Goal: Task Accomplishment & Management: Use online tool/utility

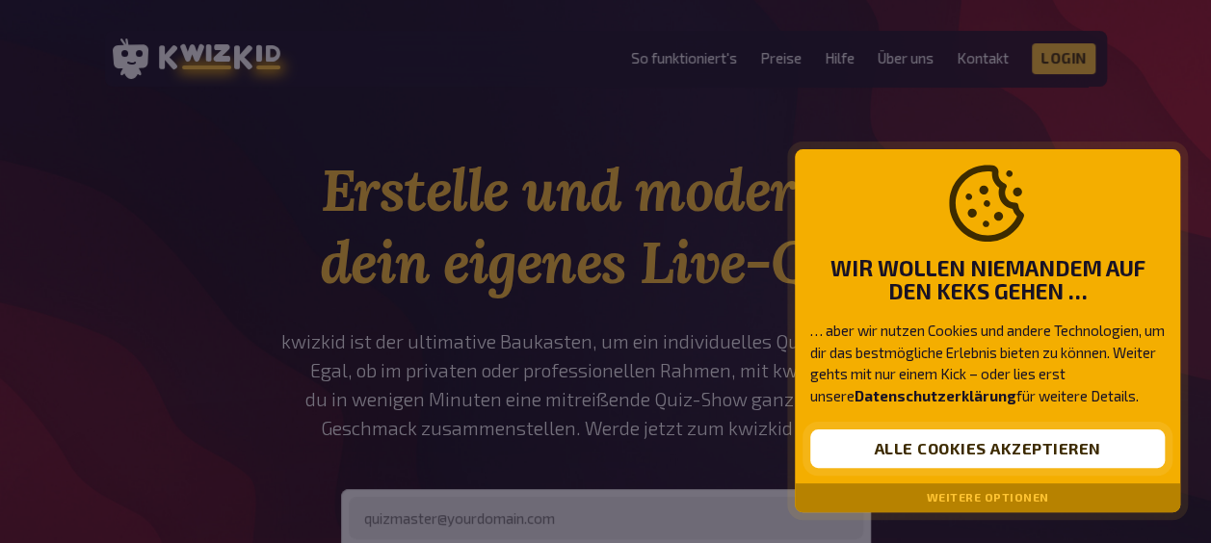
click at [903, 430] on button "Alle Cookies akzeptieren" at bounding box center [987, 449] width 355 height 39
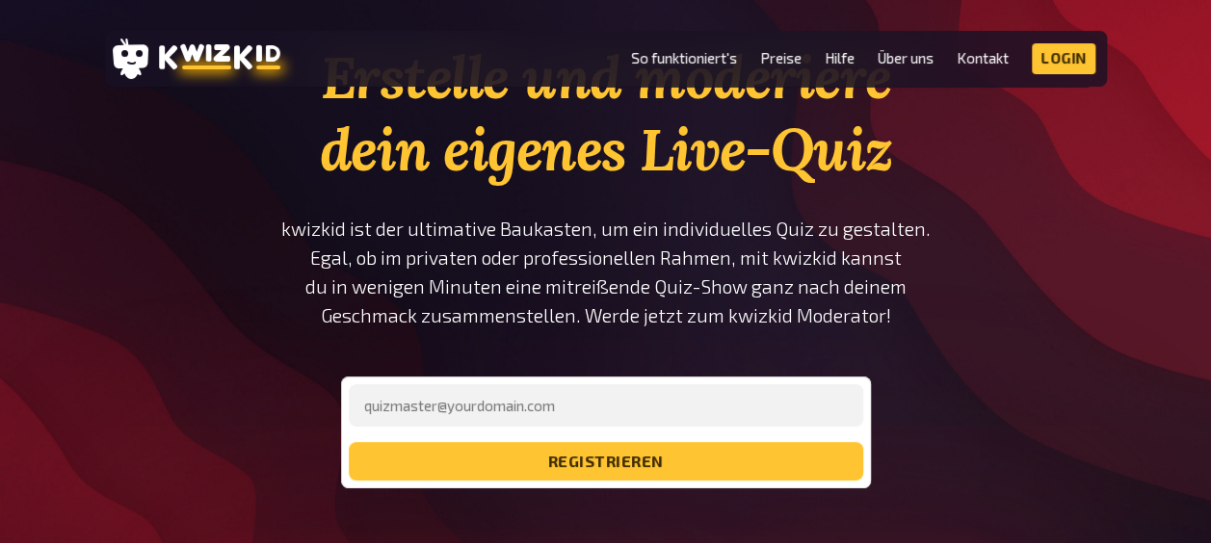
scroll to position [114, 0]
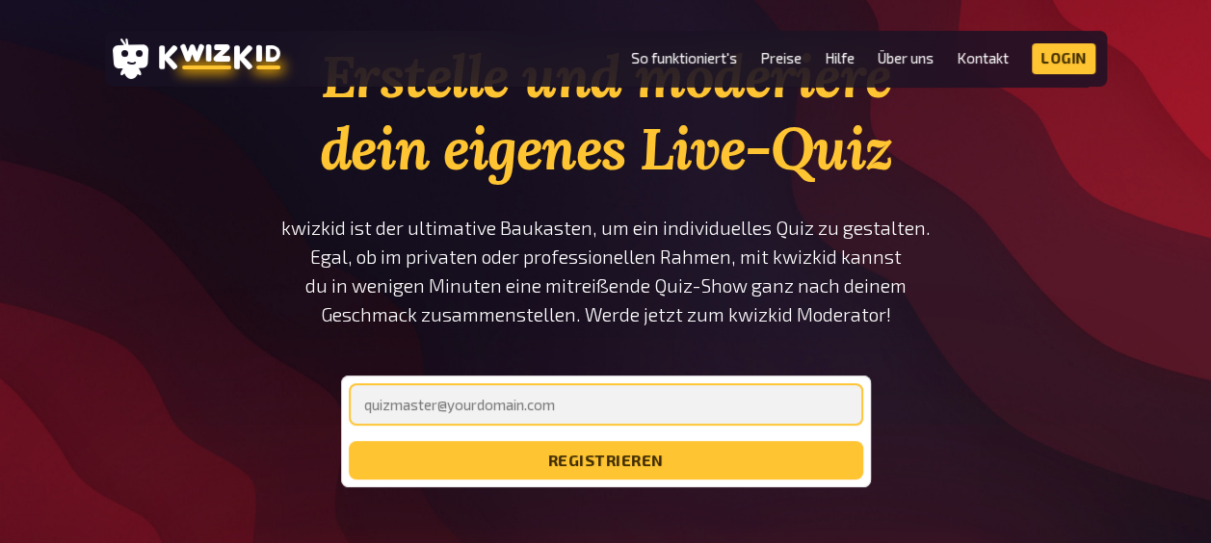
click at [741, 404] on input "email" at bounding box center [606, 404] width 514 height 42
type input "[EMAIL_ADDRESS][DOMAIN_NAME]"
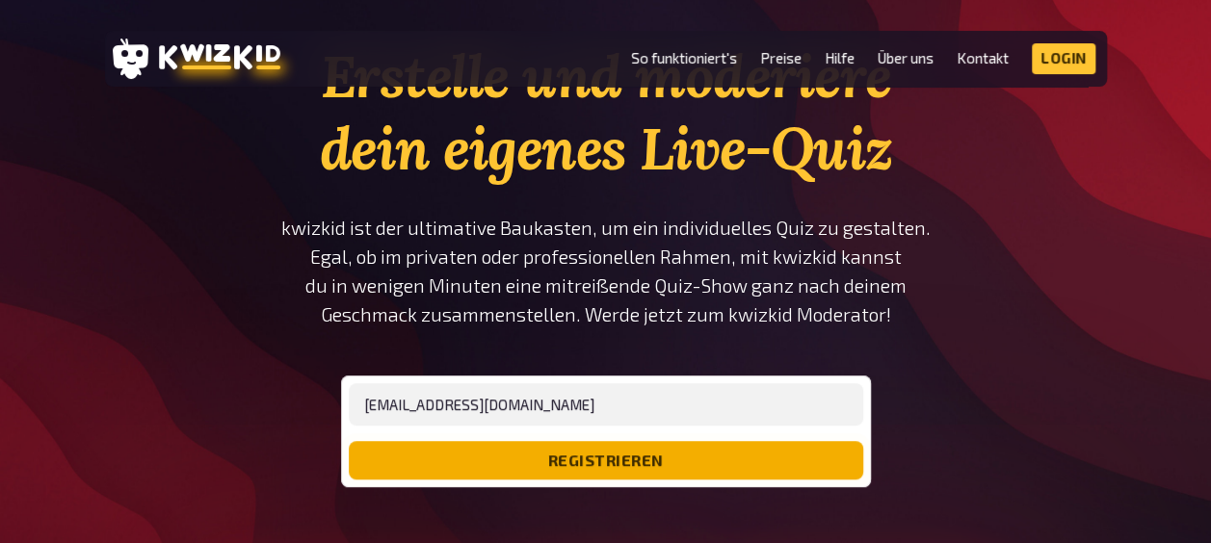
click at [532, 459] on button "registrieren" at bounding box center [606, 460] width 514 height 39
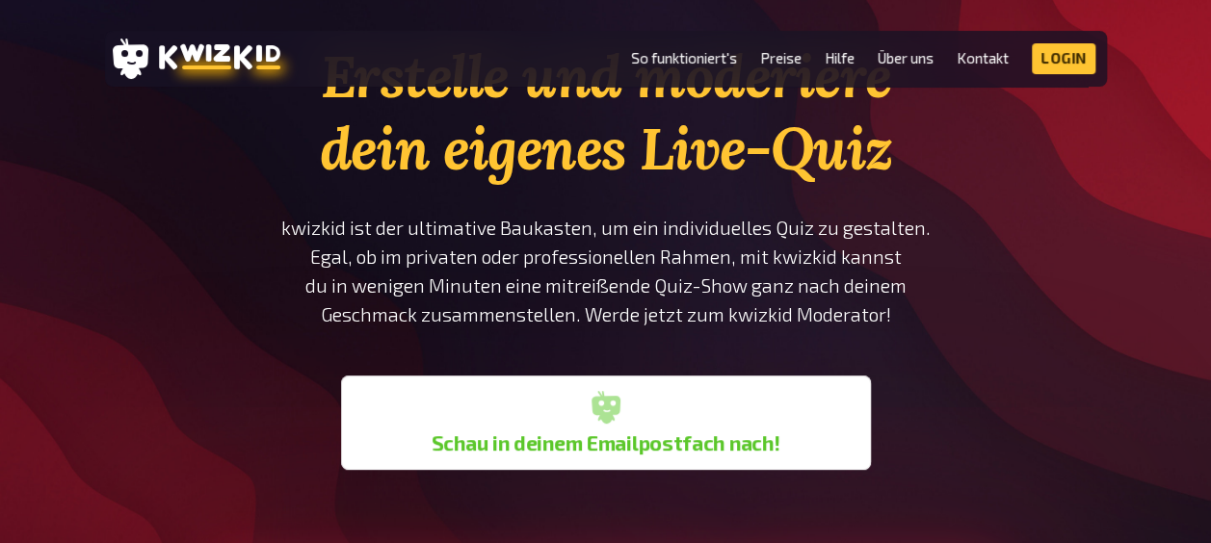
click at [509, 435] on b "Schau in deinem Emailpostfach nach!" at bounding box center [606, 443] width 349 height 23
click at [543, 410] on div "Schau in deinem Emailpostfach nach!" at bounding box center [606, 422] width 514 height 79
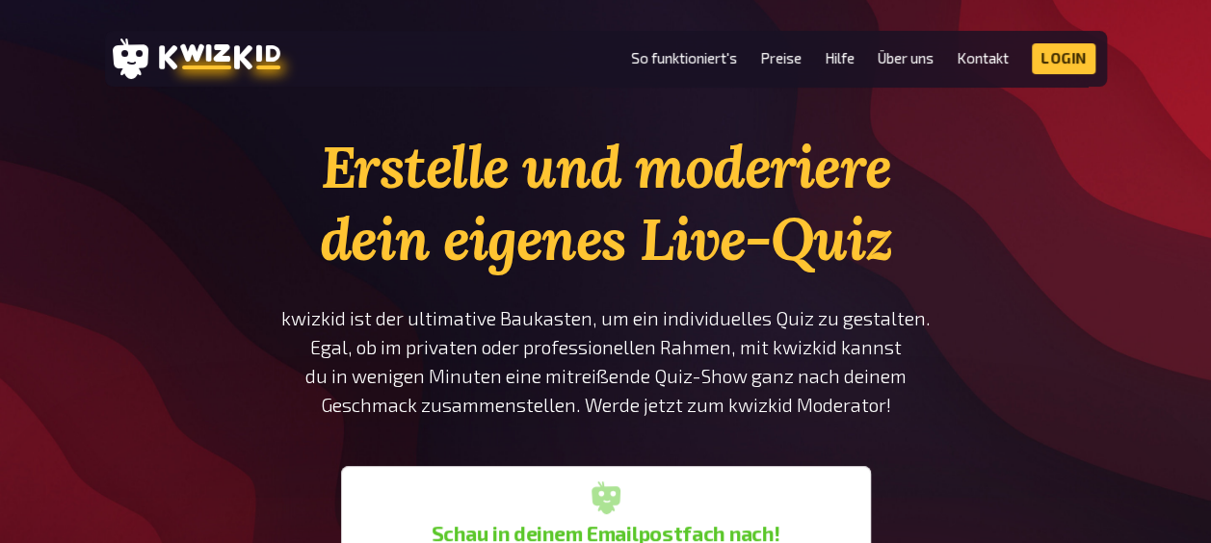
scroll to position [13, 0]
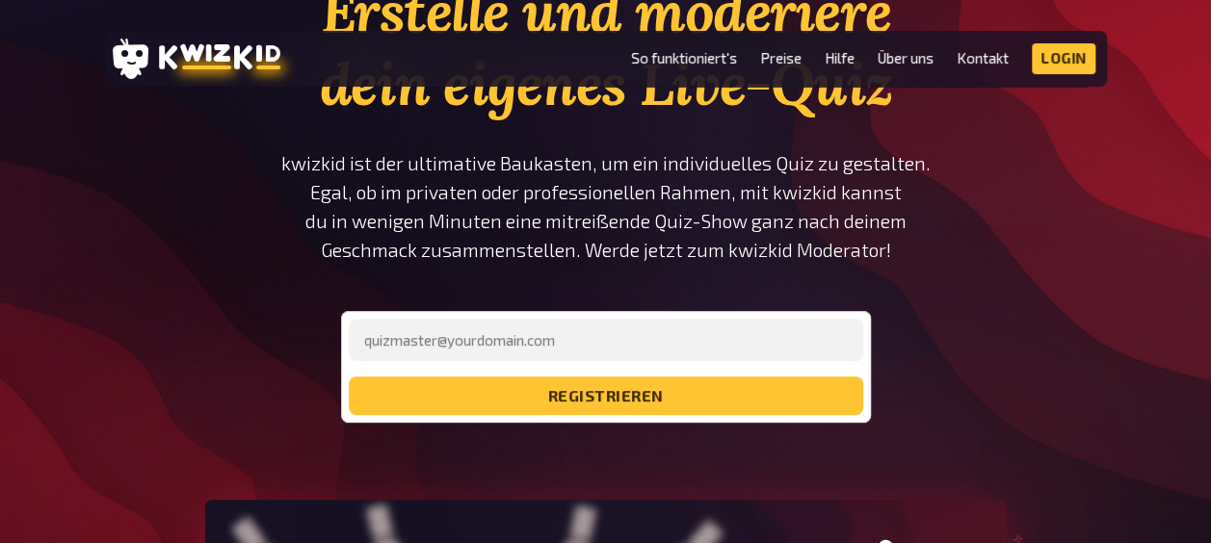
scroll to position [179, 0]
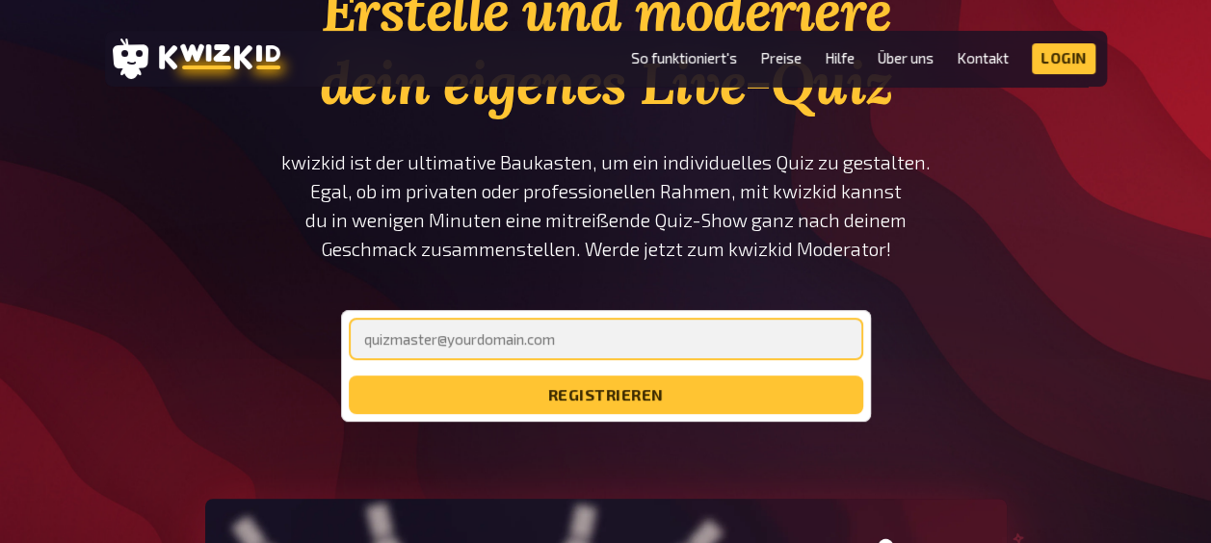
click at [530, 334] on input "email" at bounding box center [606, 339] width 514 height 42
type input "[PERSON_NAME][EMAIL_ADDRESS][DOMAIN_NAME]"
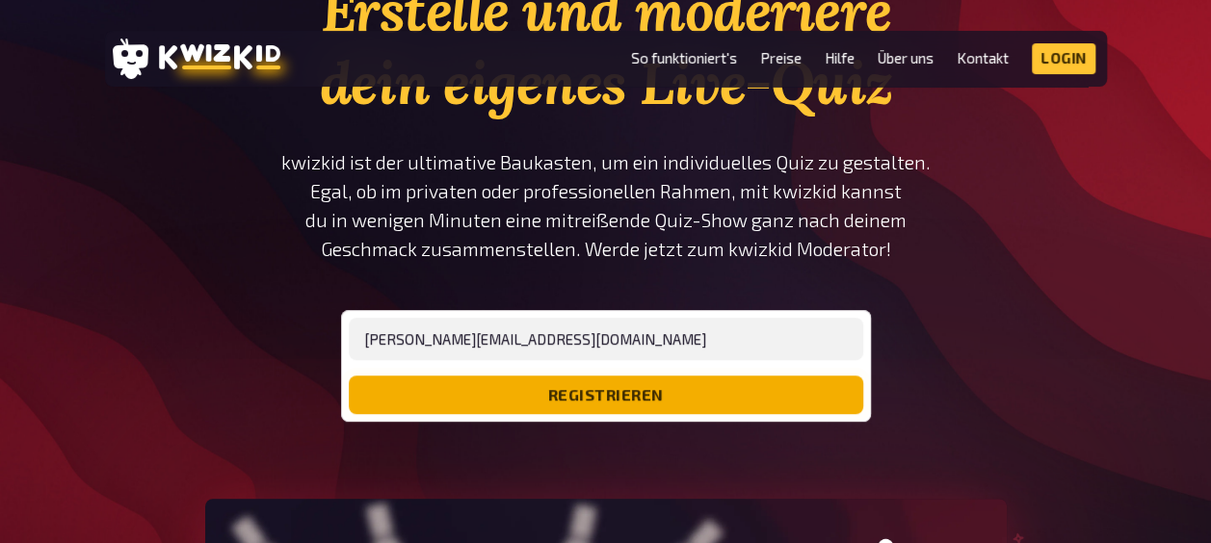
click at [601, 384] on button "registrieren" at bounding box center [606, 395] width 514 height 39
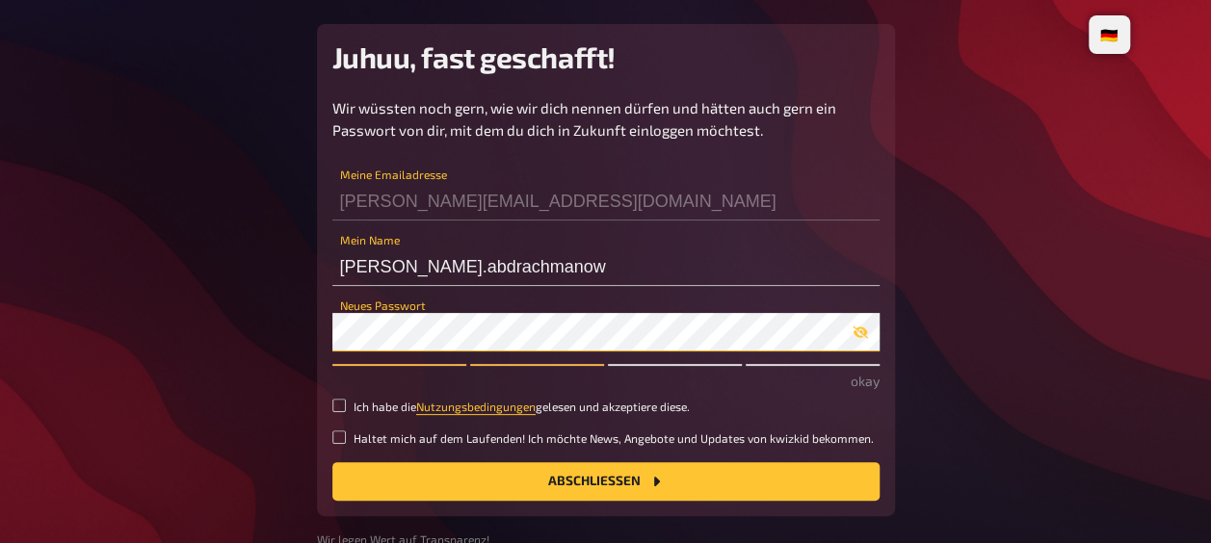
scroll to position [71, 0]
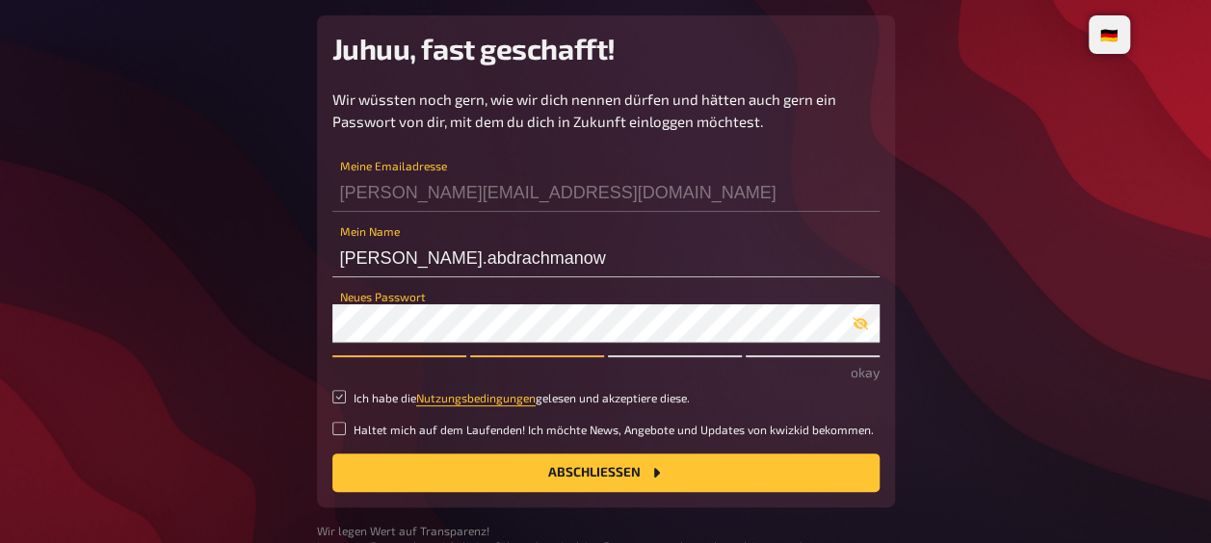
click at [342, 397] on input "Ich habe die Nutzungsbedingungen gelesen und akzeptiere diese." at bounding box center [338, 396] width 13 height 13
checkbox input "true"
click at [349, 435] on label "Haltet mich auf dem Laufenden! Ich möchte News, Angebote und Updates von kwizki…" at bounding box center [605, 430] width 547 height 16
click at [346, 435] on input "Haltet mich auf dem Laufenden! Ich möchte News, Angebote und Updates von kwizki…" at bounding box center [338, 428] width 13 height 13
checkbox input "true"
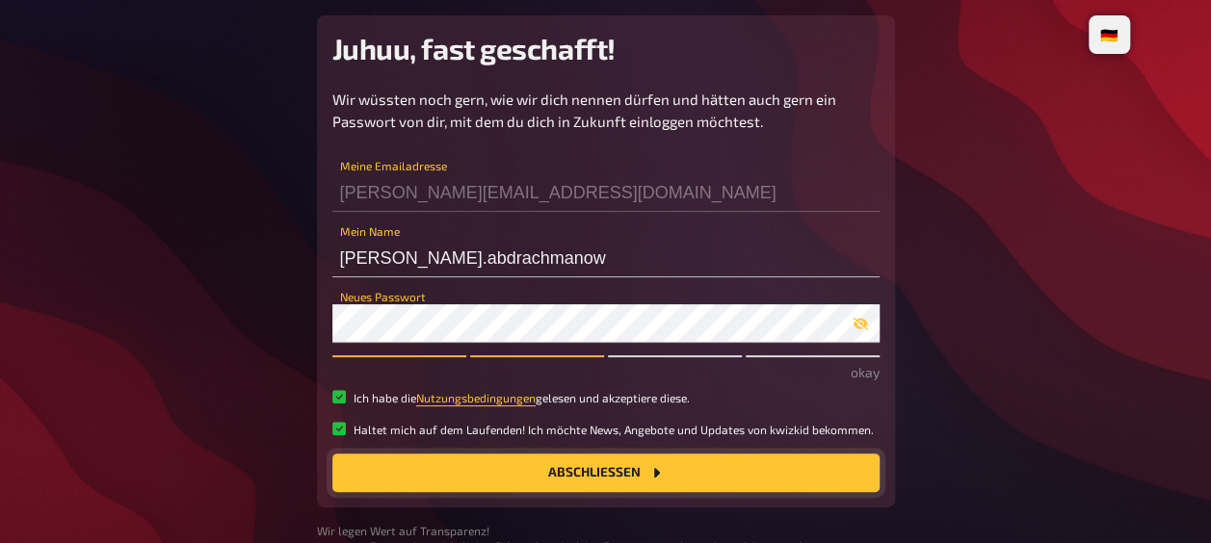
click at [446, 487] on button "Abschließen" at bounding box center [605, 473] width 547 height 39
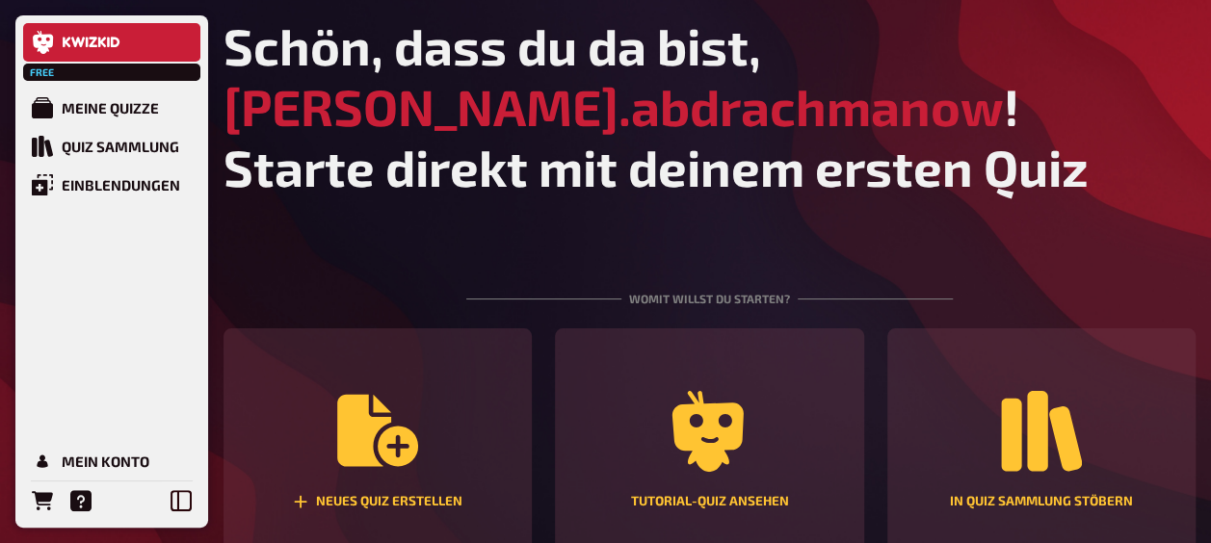
click at [604, 236] on main "Schön, dass du da bist, [PERSON_NAME].abdrachmanow ! Starte direkt mit deinem e…" at bounding box center [709, 457] width 972 height 884
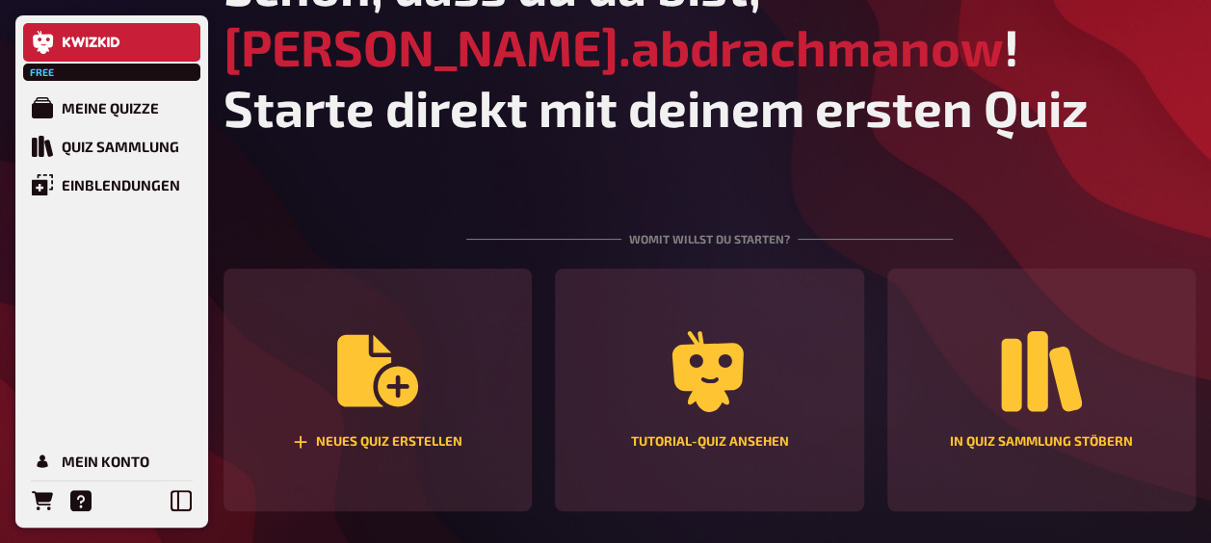
scroll to position [60, 0]
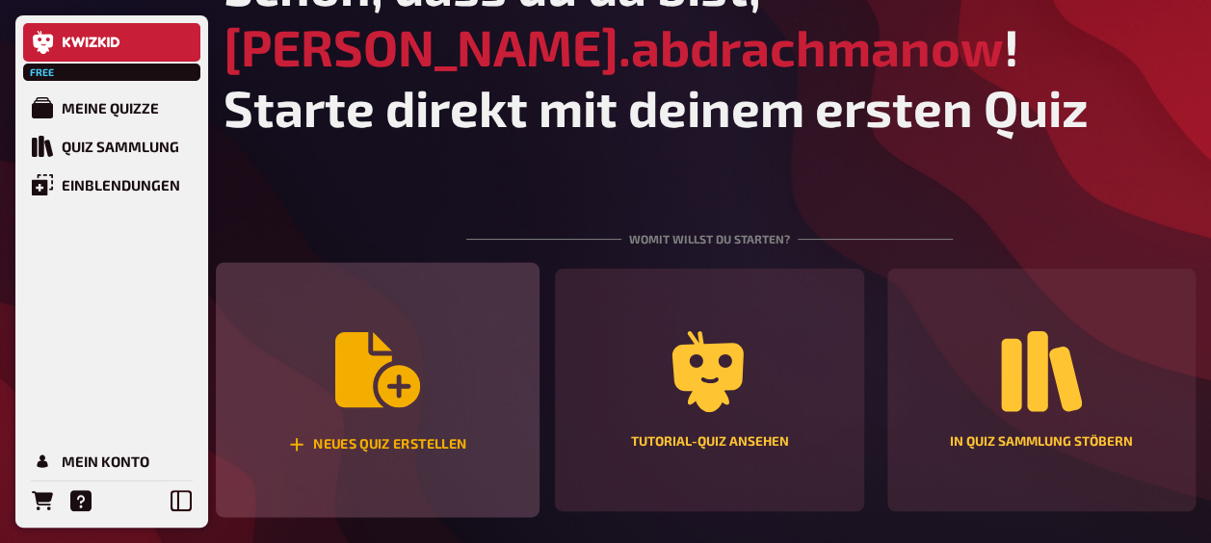
click at [447, 406] on div "Neues Quiz erstellen" at bounding box center [378, 390] width 324 height 255
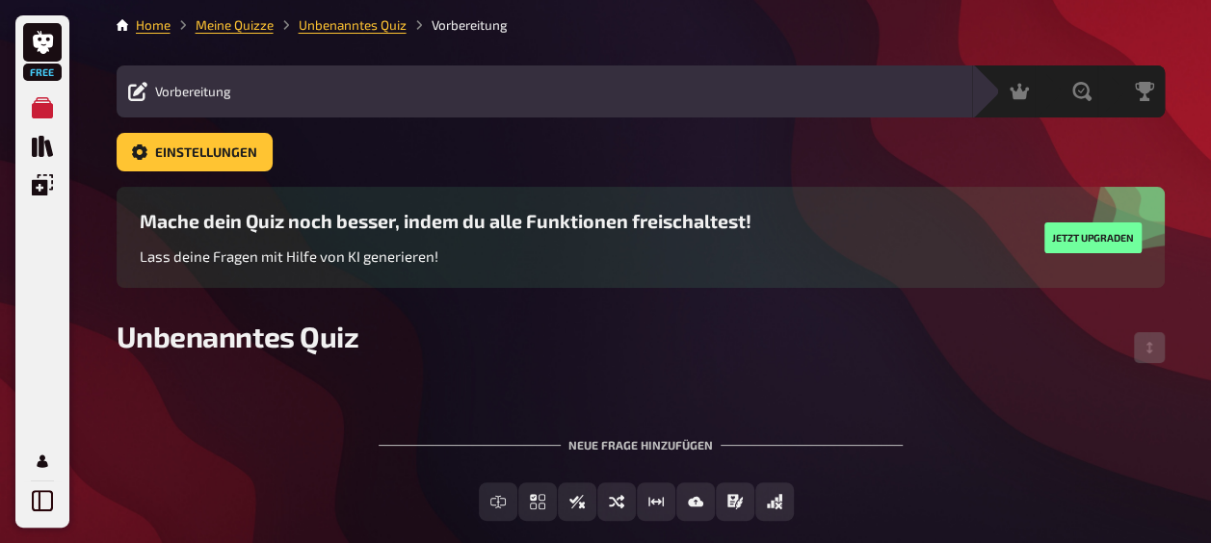
click at [468, 107] on div "Vorbereitung Inhalte Bearbeiten Quiz Lobby" at bounding box center [544, 92] width 855 height 52
click at [44, 74] on span "Free" at bounding box center [42, 72] width 35 height 12
click at [49, 56] on link at bounding box center [42, 42] width 39 height 39
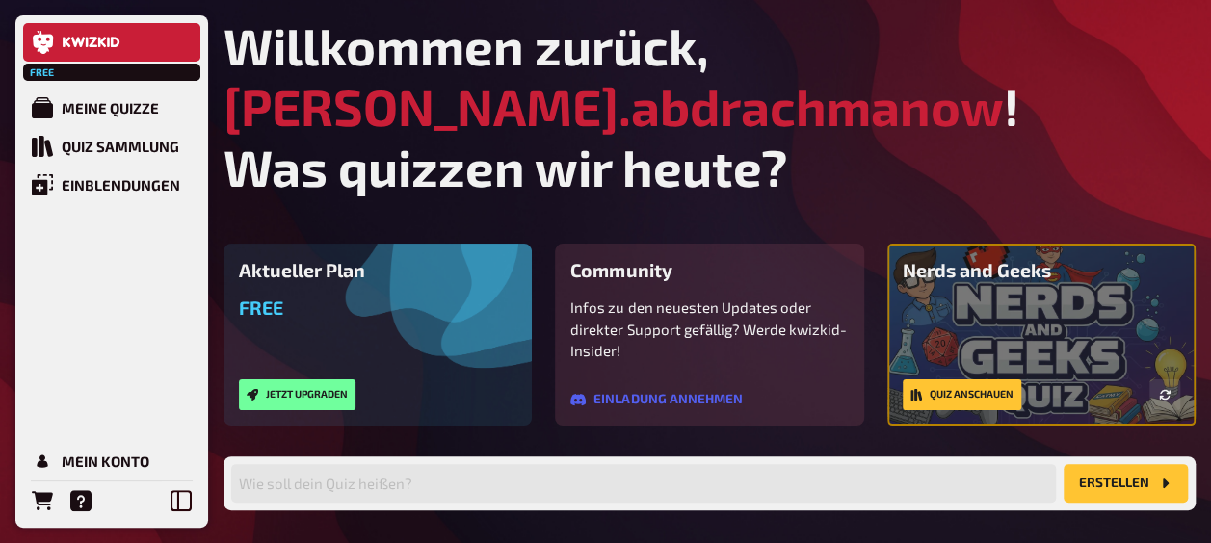
click at [125, 39] on link at bounding box center [111, 42] width 177 height 39
click at [118, 462] on div "Mein Konto" at bounding box center [106, 461] width 88 height 17
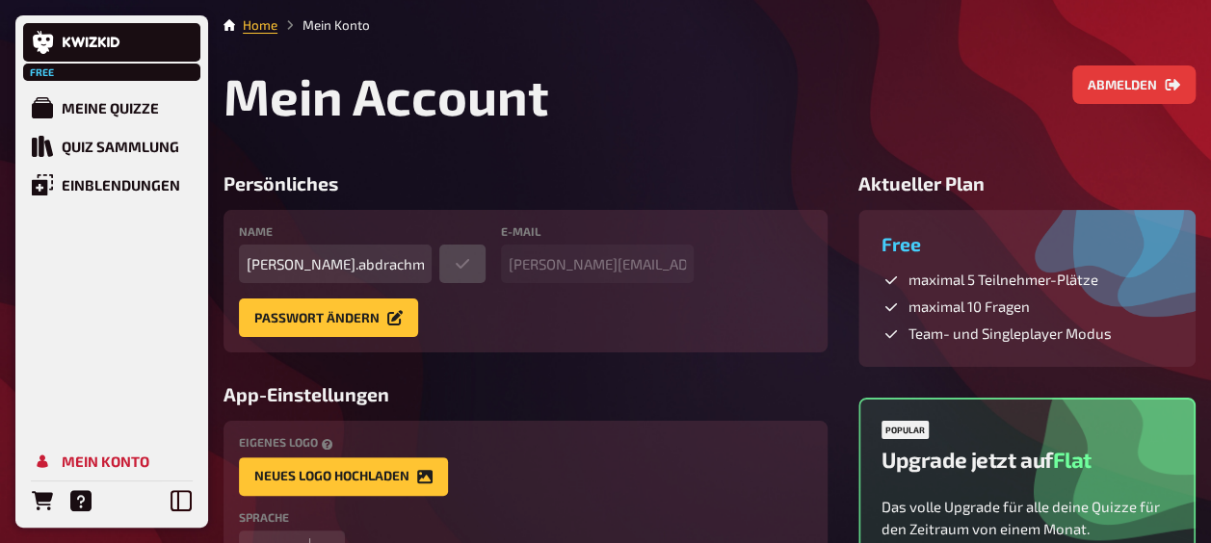
click at [254, 15] on li "Home" at bounding box center [260, 24] width 35 height 19
click at [256, 22] on link "Home" at bounding box center [260, 24] width 35 height 15
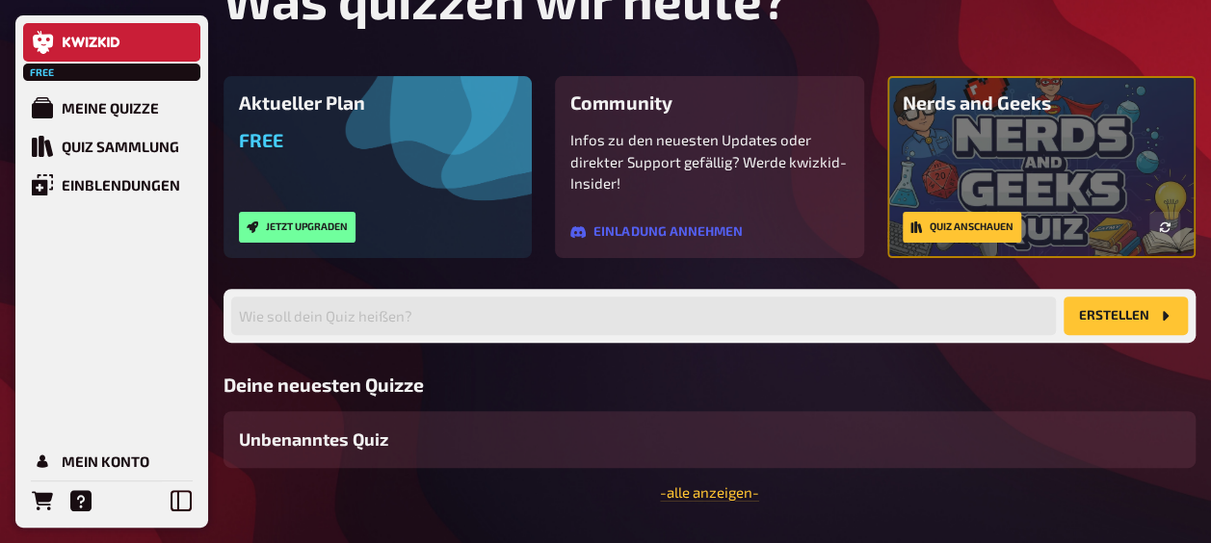
scroll to position [219, 0]
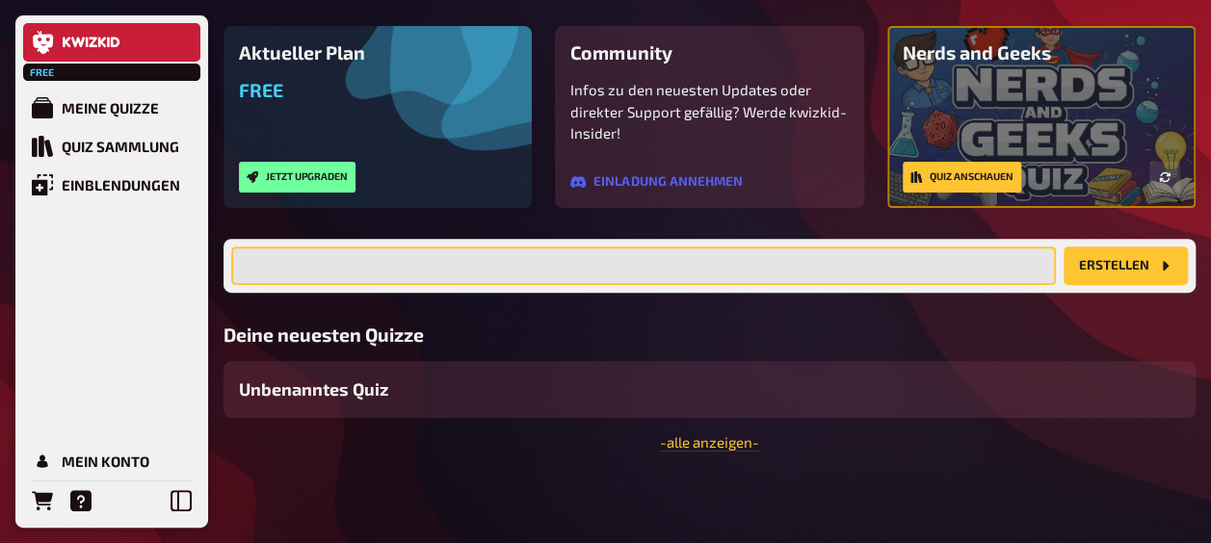
click at [888, 283] on input "text" at bounding box center [643, 266] width 825 height 39
type input "Math"
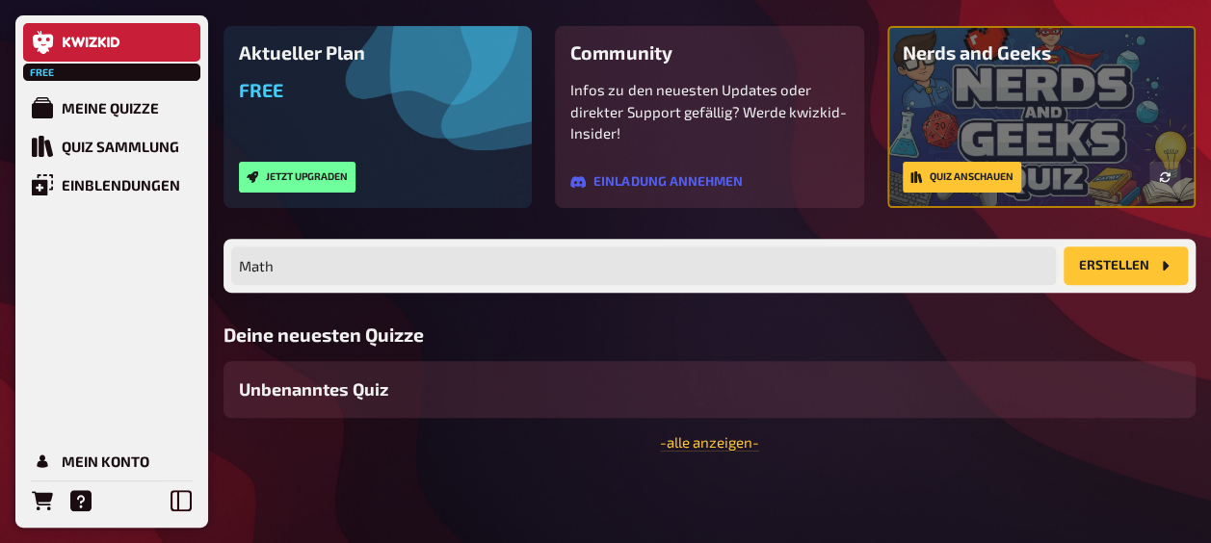
click at [1144, 254] on button "Erstellen" at bounding box center [1126, 266] width 124 height 39
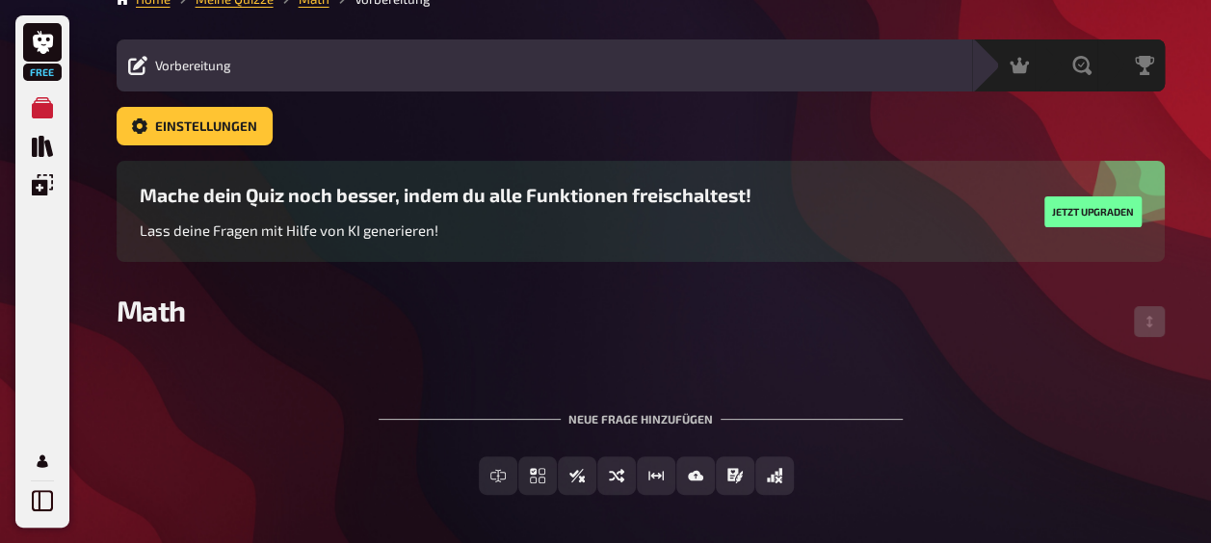
scroll to position [27, 0]
click at [632, 416] on div "Neue Frage hinzufügen" at bounding box center [641, 411] width 524 height 60
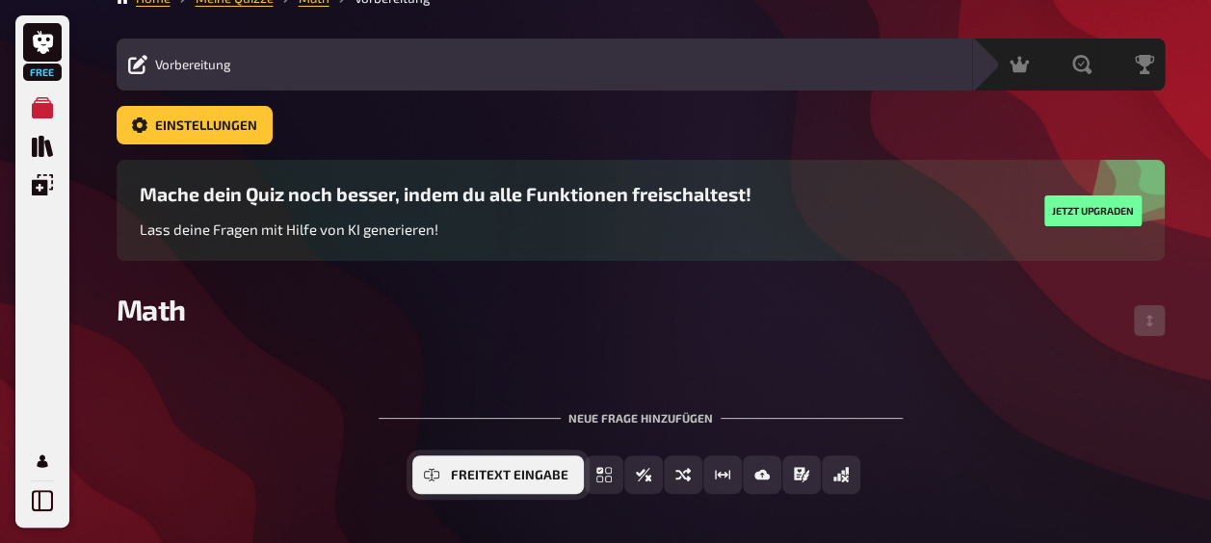
click at [507, 474] on span "Freitext Eingabe" at bounding box center [510, 475] width 118 height 13
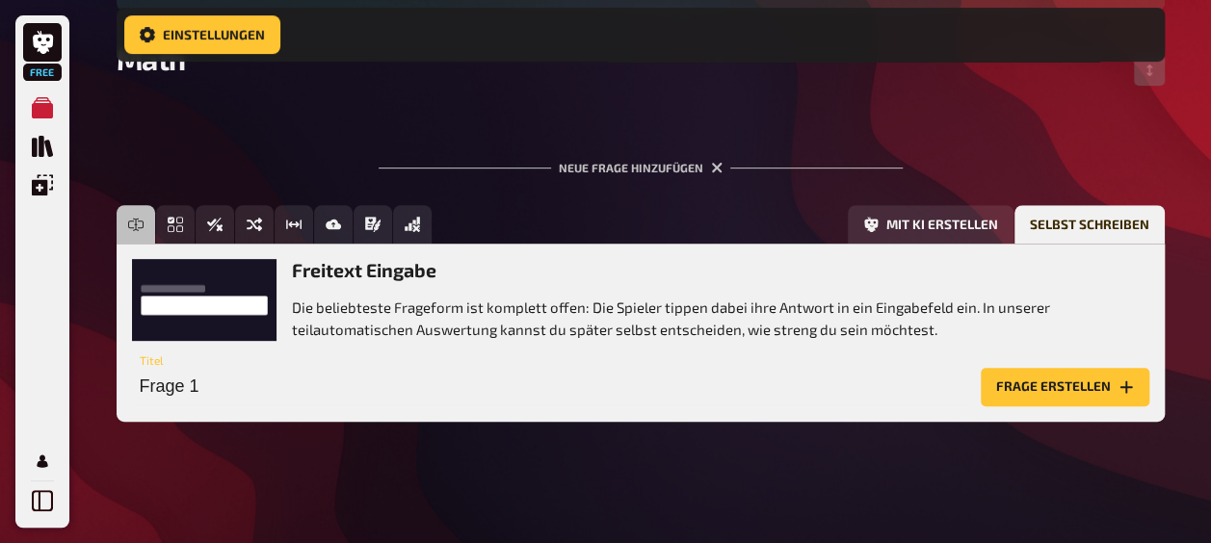
scroll to position [294, 0]
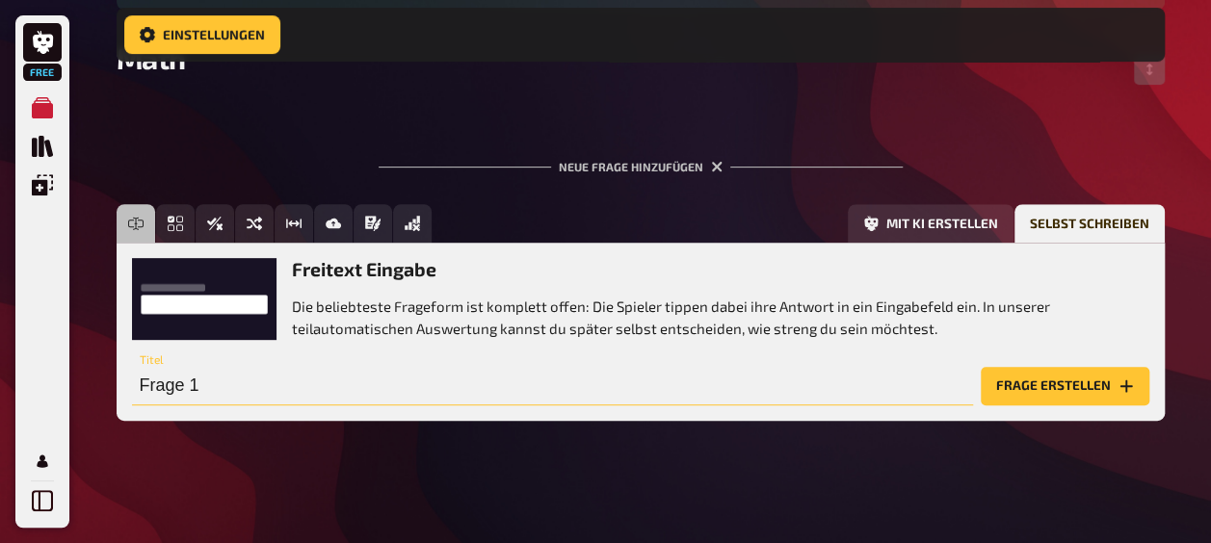
click at [813, 376] on input "Frage 1" at bounding box center [552, 386] width 841 height 39
click at [280, 383] on input "Frage 1" at bounding box center [552, 386] width 841 height 39
click at [981, 367] on button "Frage erstellen" at bounding box center [1065, 386] width 169 height 39
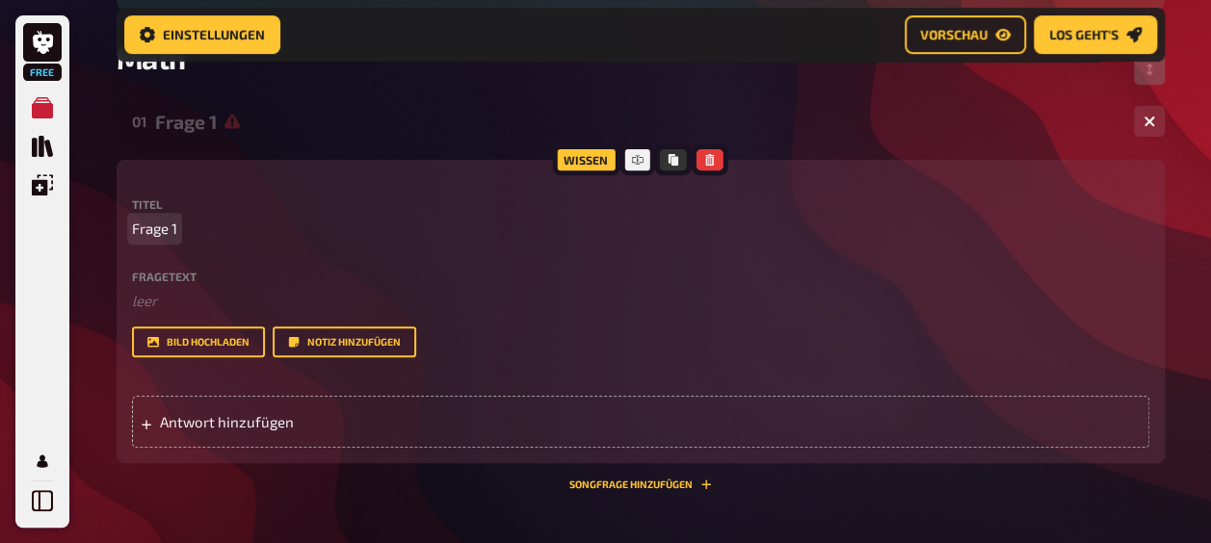
click at [303, 233] on p "Frage 1" at bounding box center [640, 229] width 1017 height 22
click at [713, 164] on icon "button" at bounding box center [710, 160] width 12 height 12
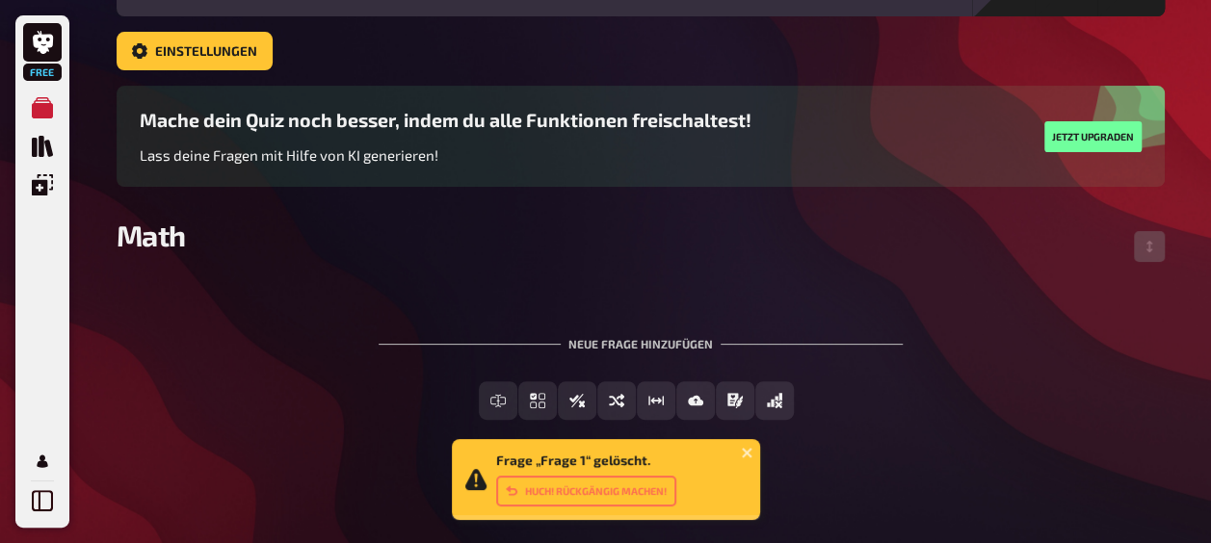
scroll to position [102, 0]
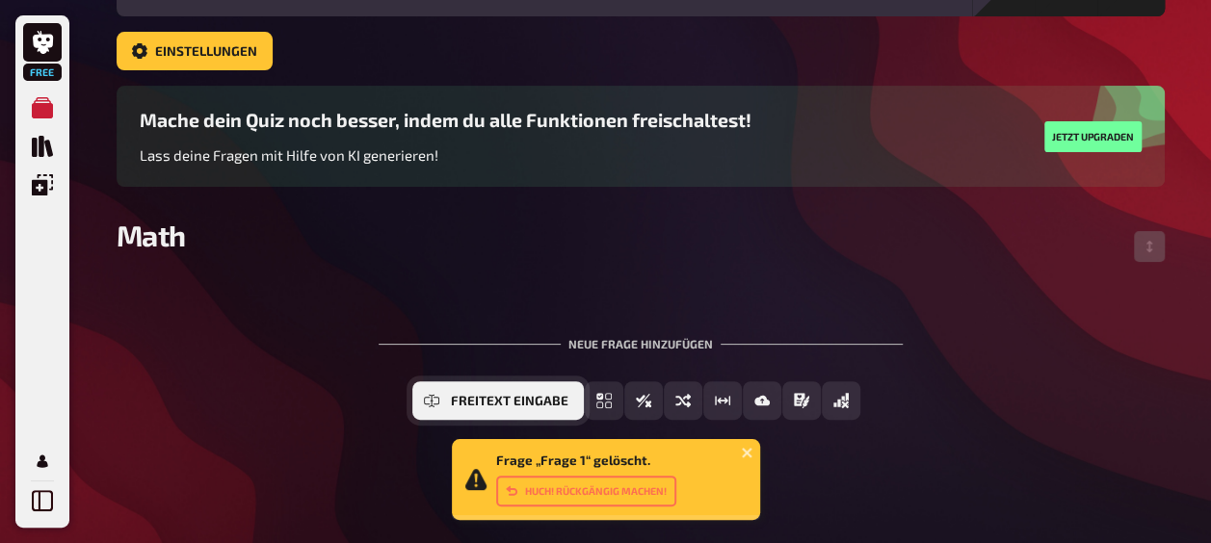
click at [461, 397] on span "Freitext Eingabe" at bounding box center [510, 401] width 118 height 13
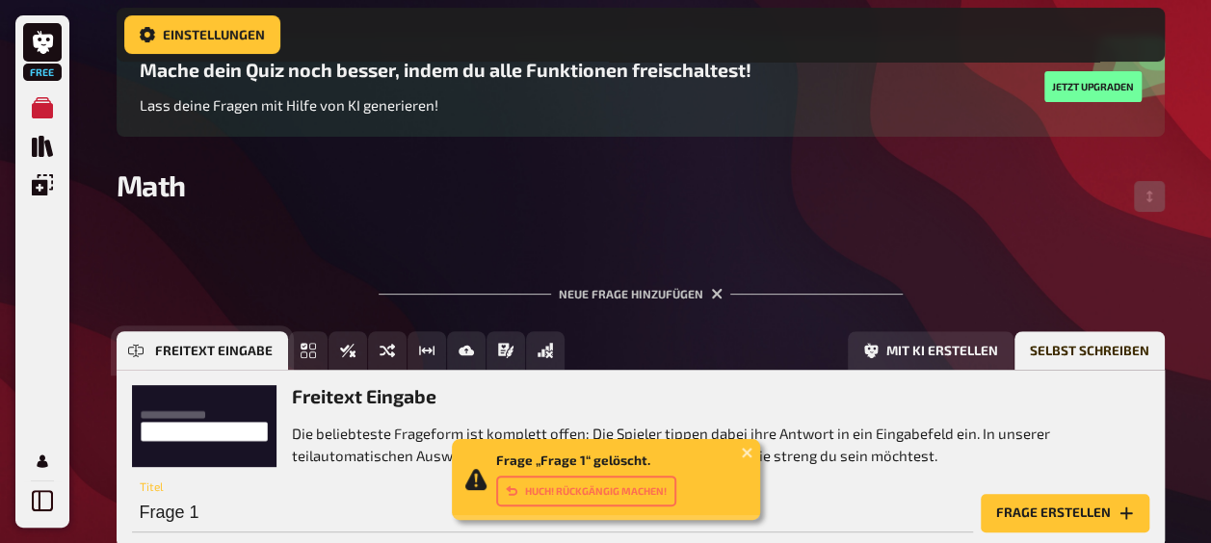
scroll to position [281, 0]
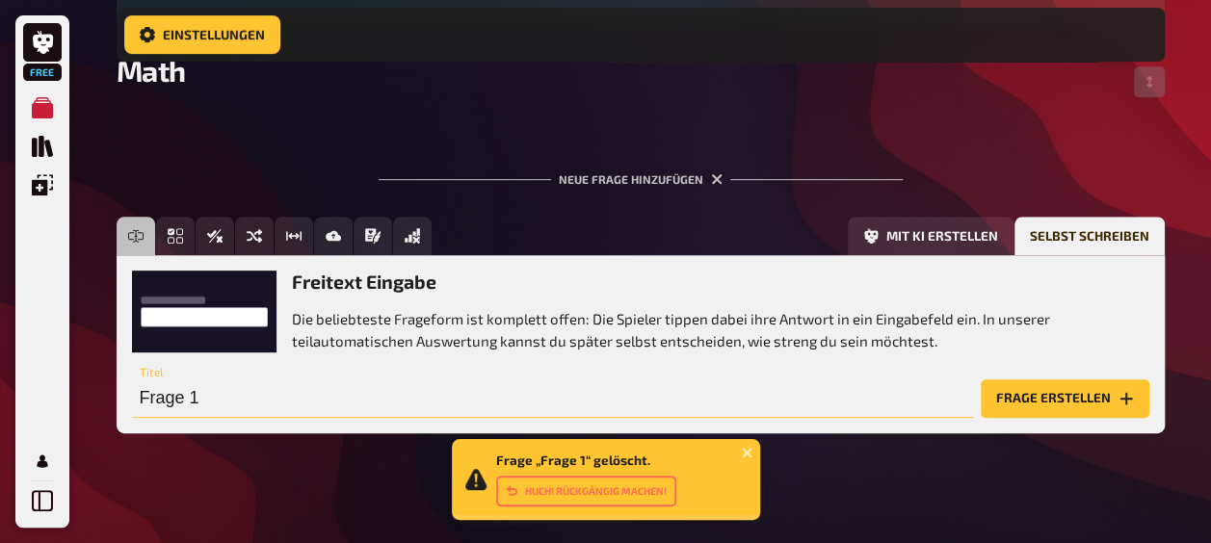
click at [269, 395] on input "Frage 1" at bounding box center [552, 399] width 841 height 39
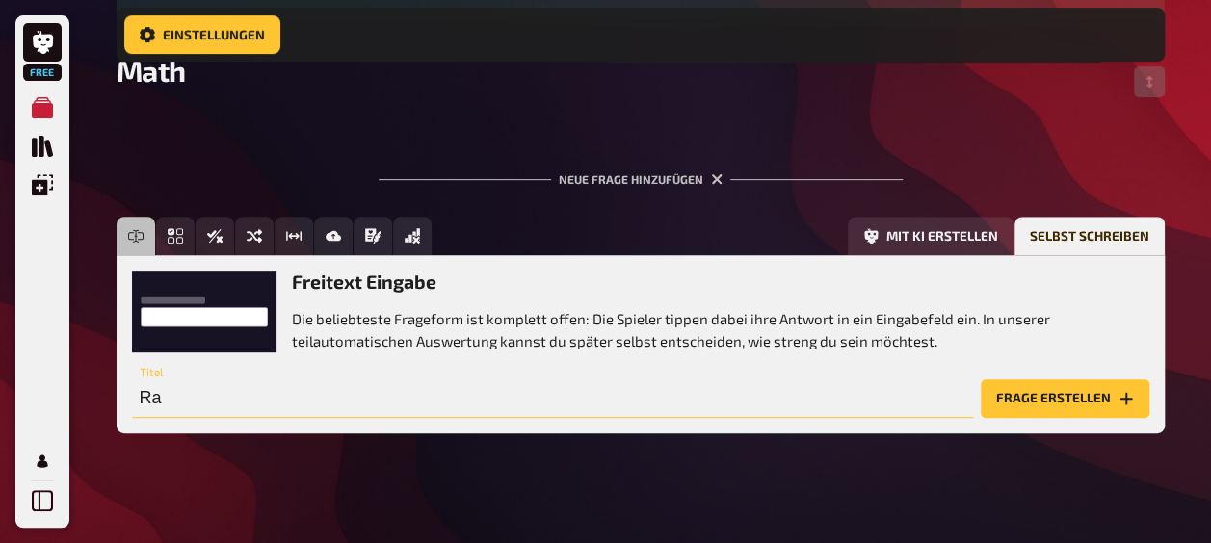
type input "R"
type input "(+36)+(-44)"
click at [1045, 399] on button "Frage erstellen" at bounding box center [1065, 399] width 169 height 39
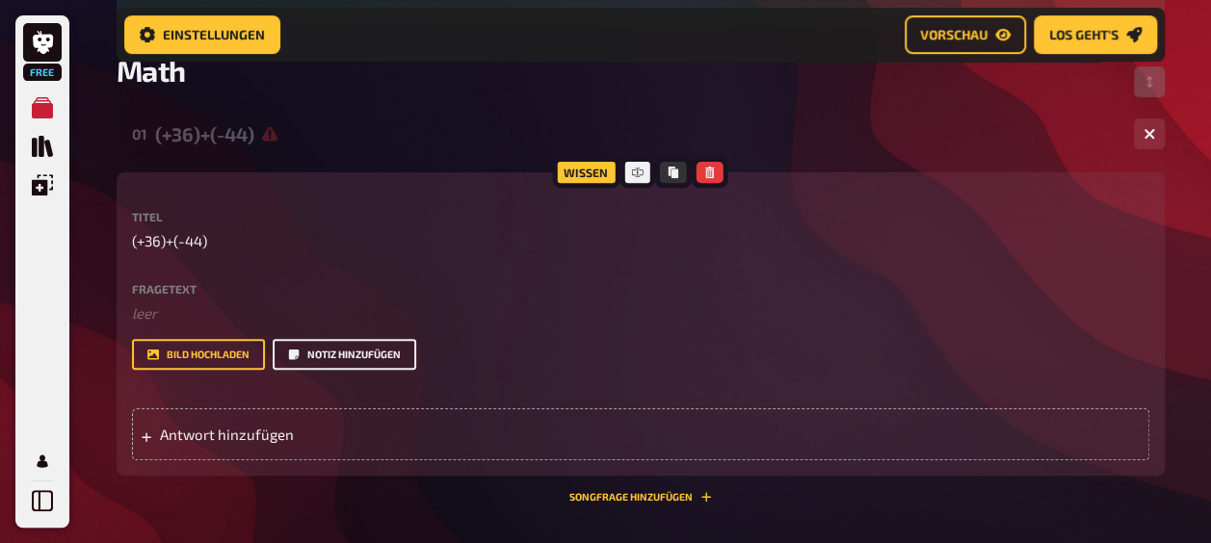
click at [326, 358] on button "Notiz hinzufügen" at bounding box center [345, 354] width 144 height 31
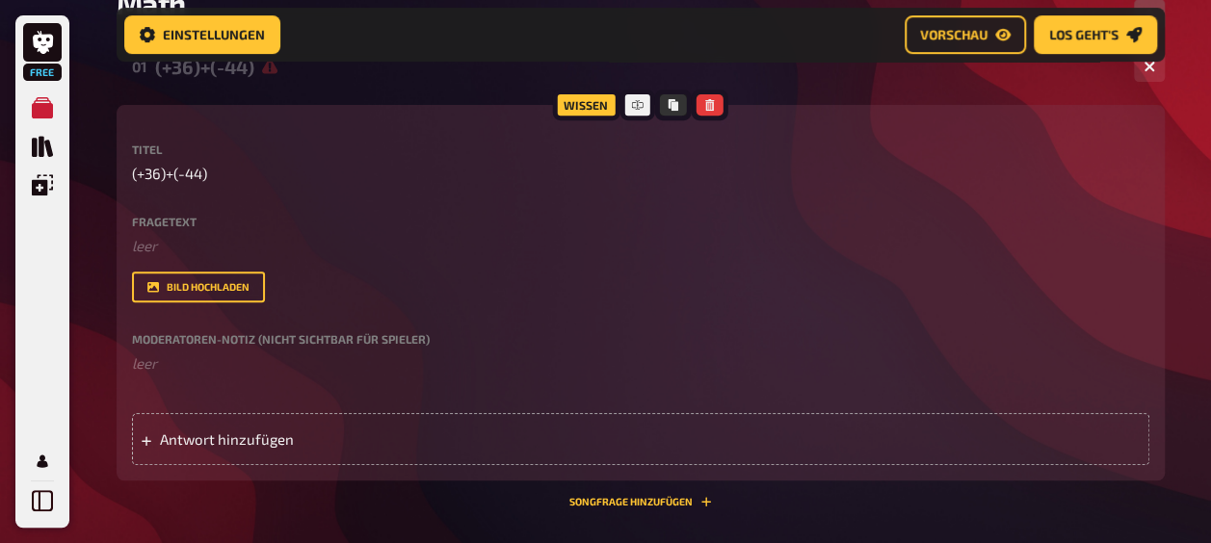
scroll to position [349, 0]
click at [262, 439] on span "Antwort hinzufügen" at bounding box center [310, 439] width 300 height 17
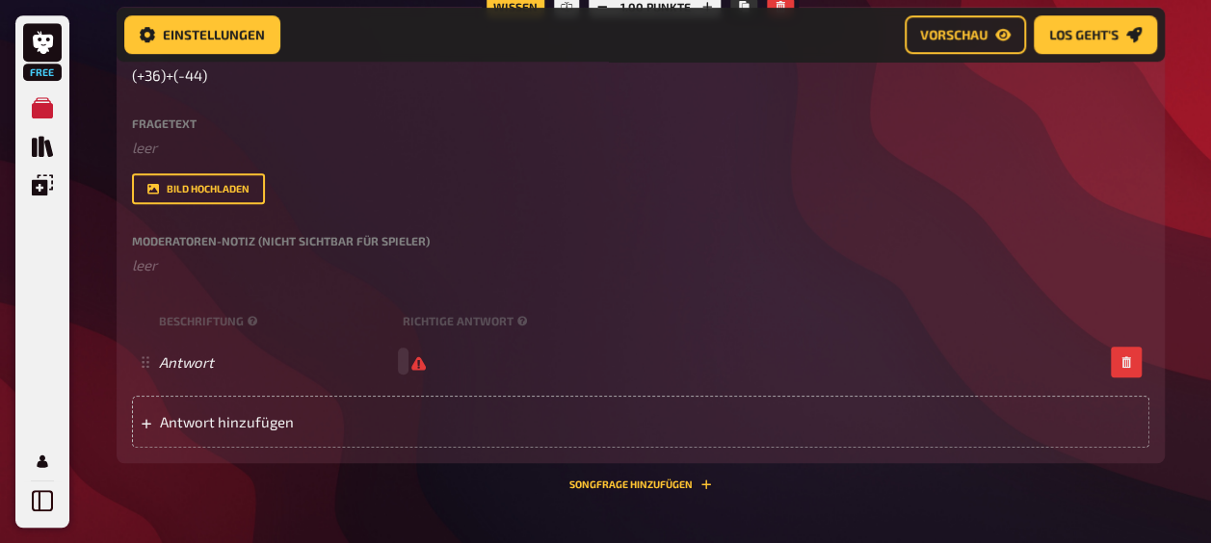
scroll to position [462, 0]
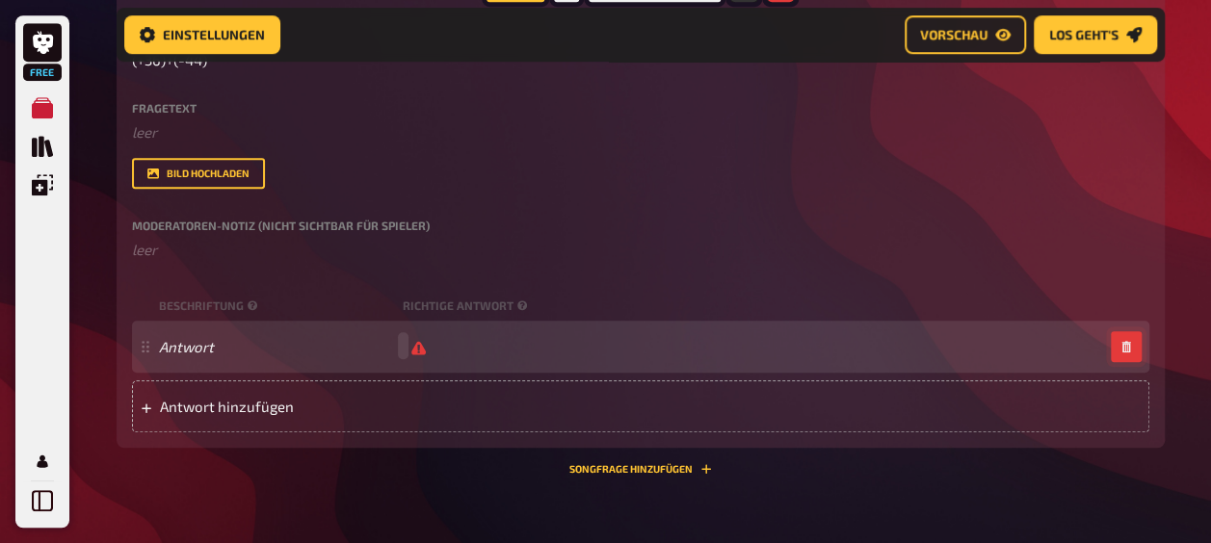
click at [1139, 354] on button "button" at bounding box center [1126, 346] width 31 height 31
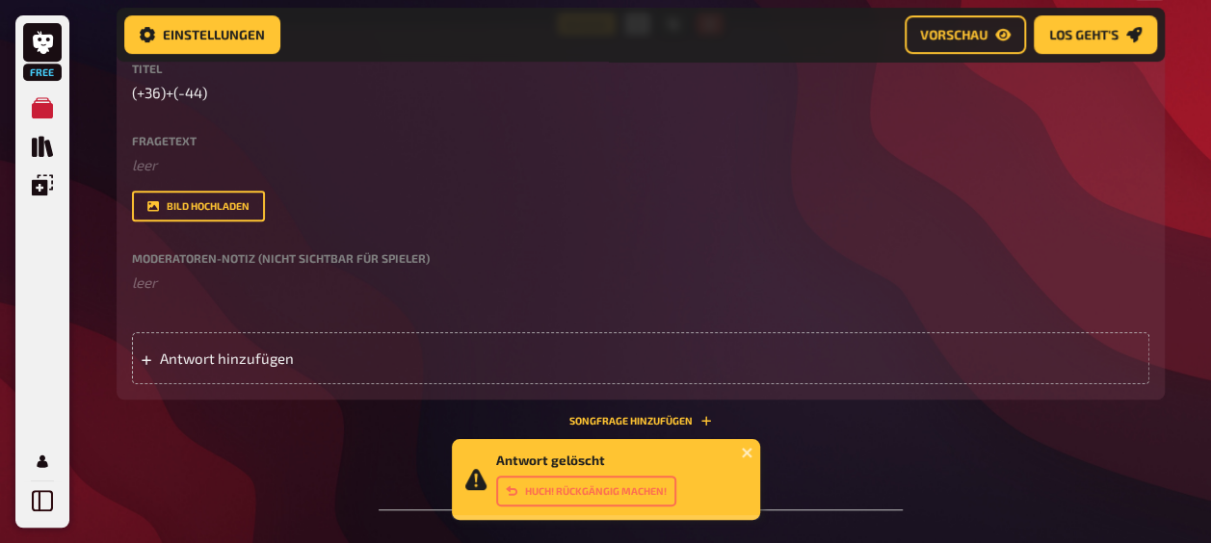
scroll to position [416, 0]
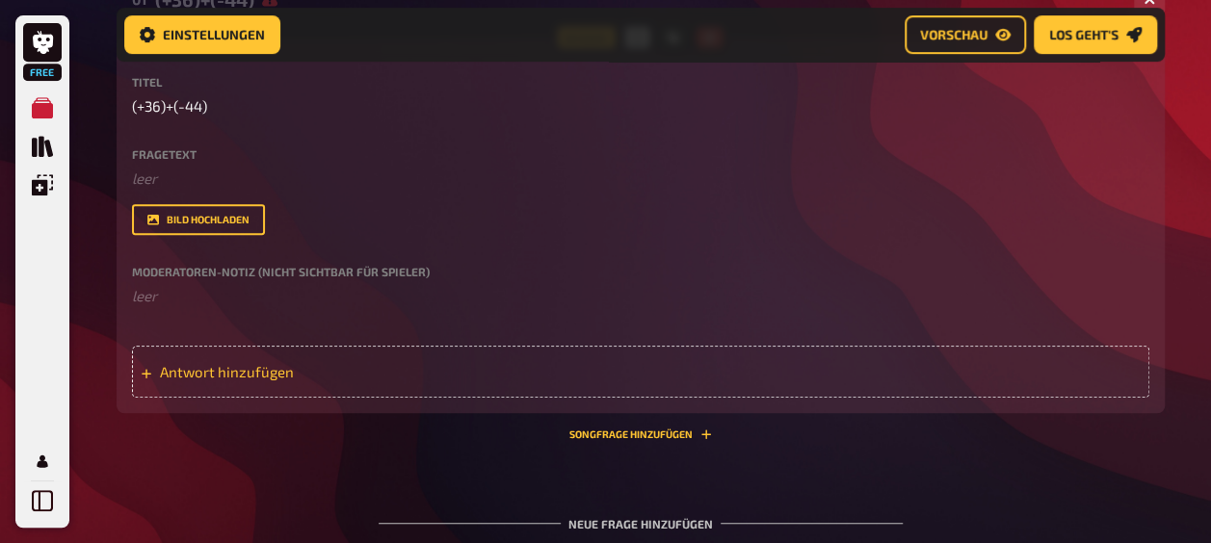
click at [252, 370] on span "Antwort hinzufügen" at bounding box center [310, 371] width 300 height 17
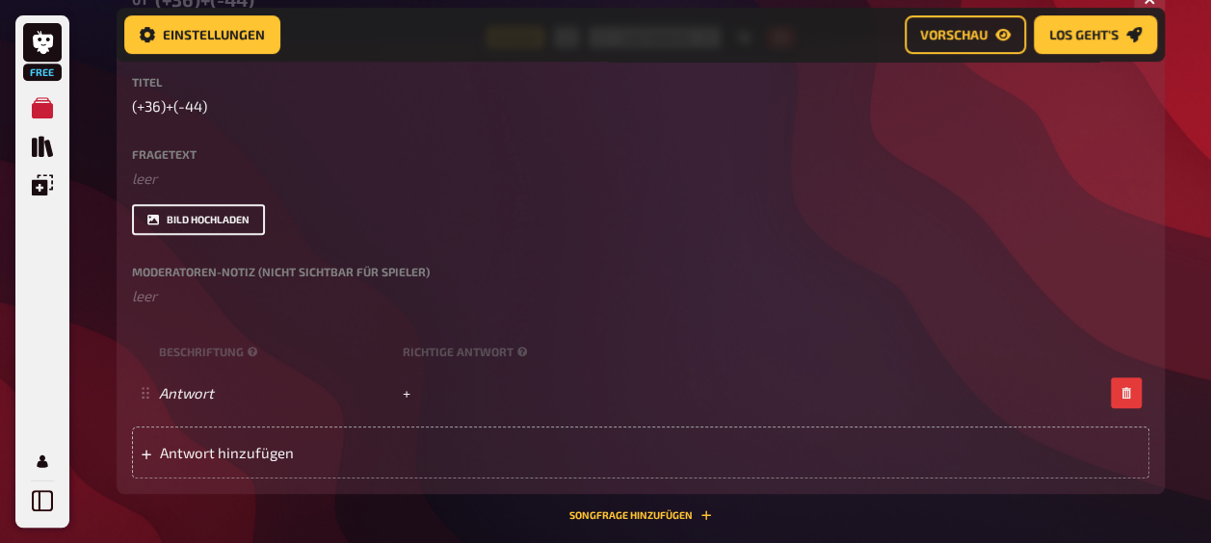
click at [262, 227] on button "Bild hochladen" at bounding box center [198, 219] width 133 height 31
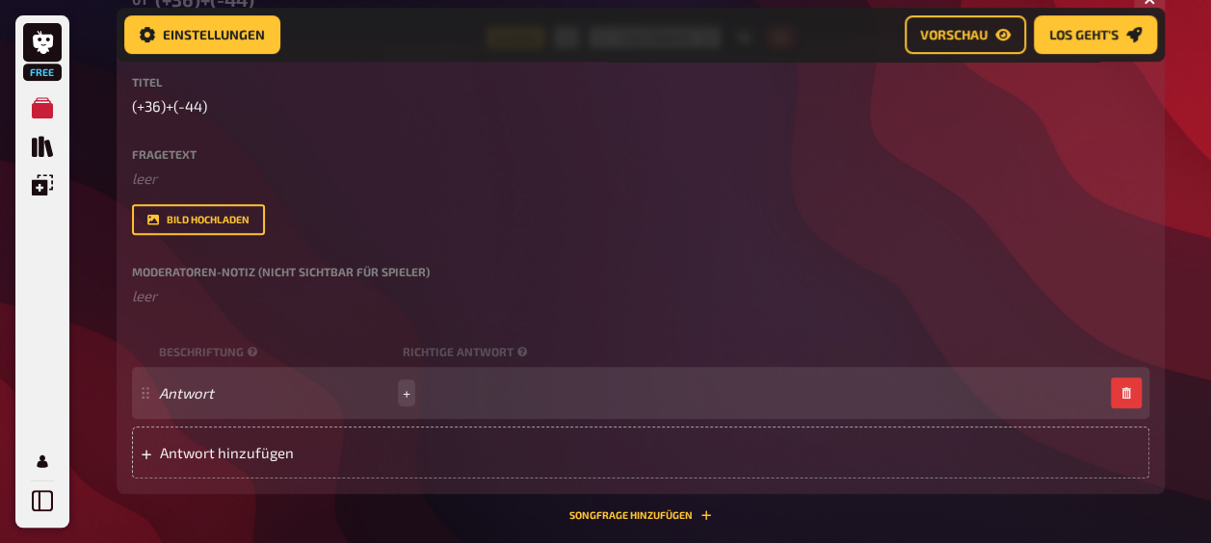
click at [408, 395] on span "+" at bounding box center [407, 392] width 8 height 17
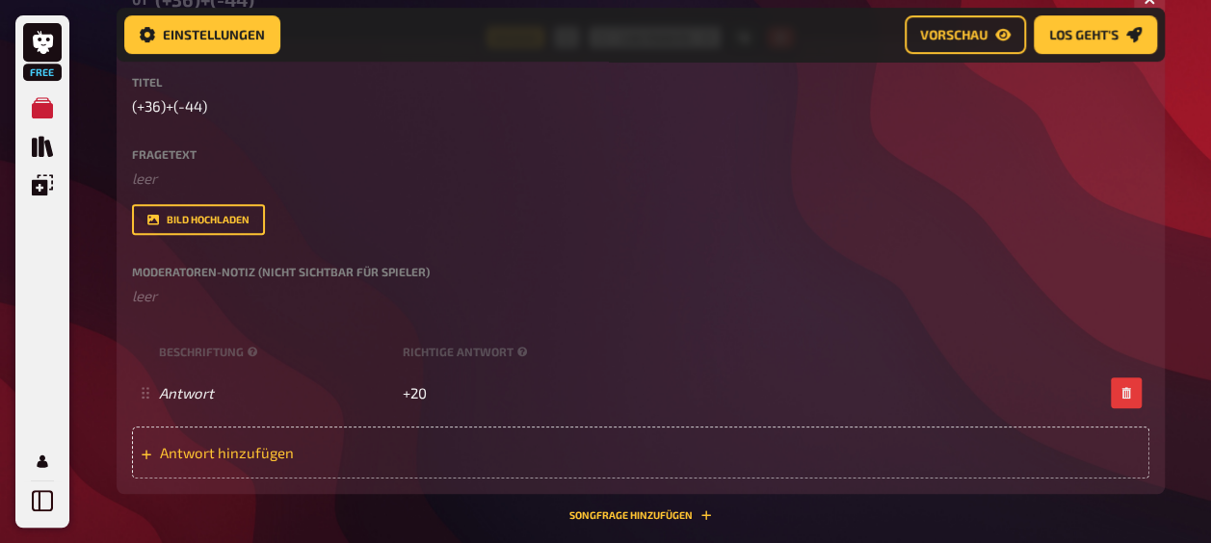
click at [291, 432] on div "Antwort hinzufügen" at bounding box center [640, 453] width 1017 height 52
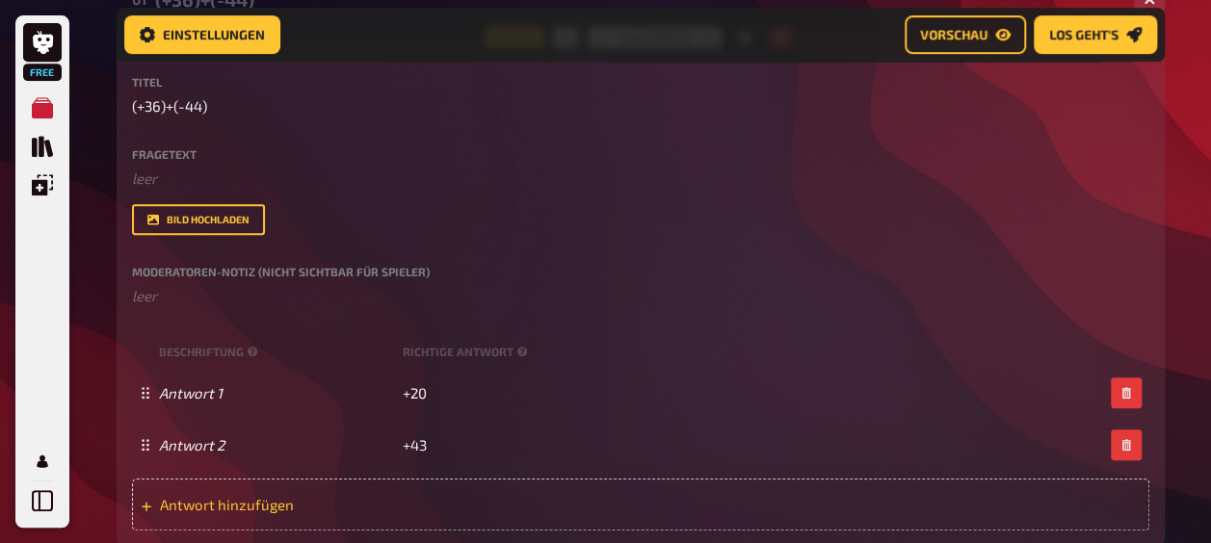
click at [393, 514] on div "Antwort hinzufügen" at bounding box center [640, 505] width 1017 height 52
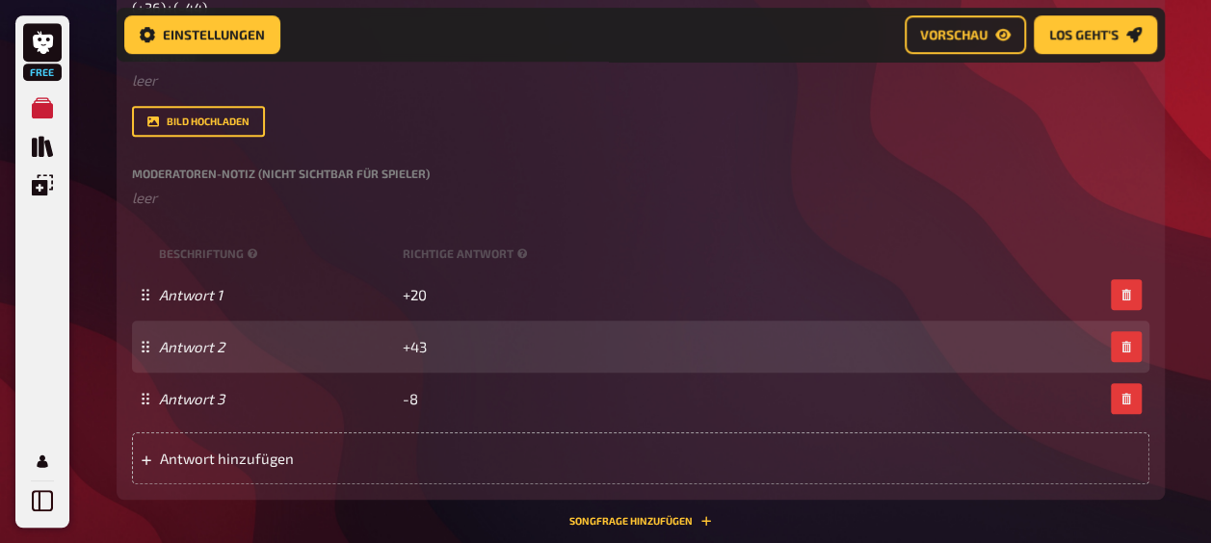
scroll to position [516, 0]
click at [329, 457] on span "Antwort hinzufügen" at bounding box center [310, 456] width 300 height 17
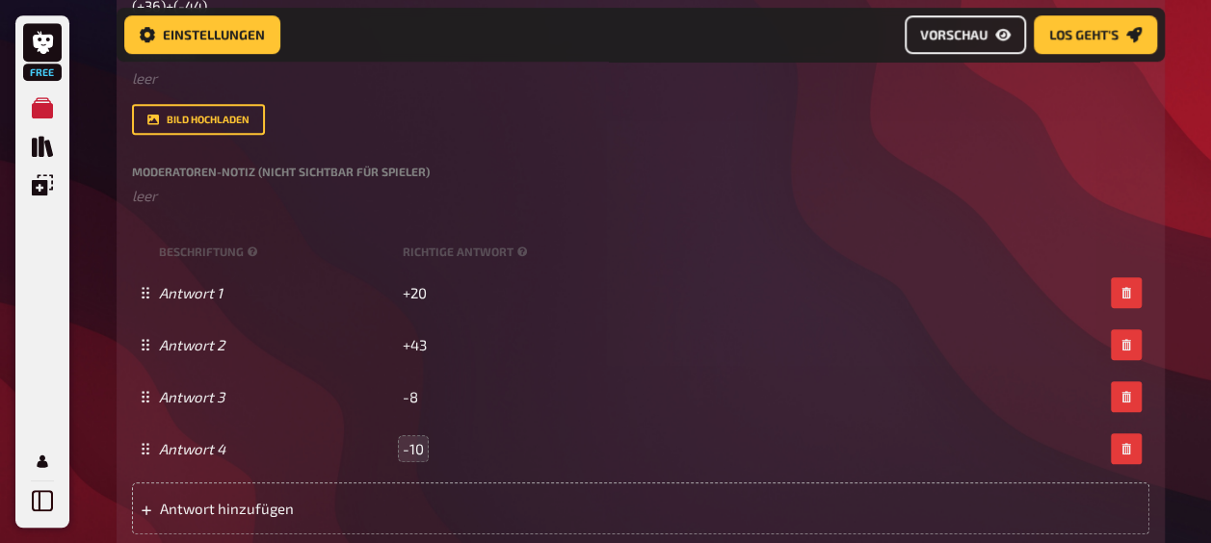
click at [1000, 39] on icon "Vorschau" at bounding box center [1002, 35] width 15 height 12
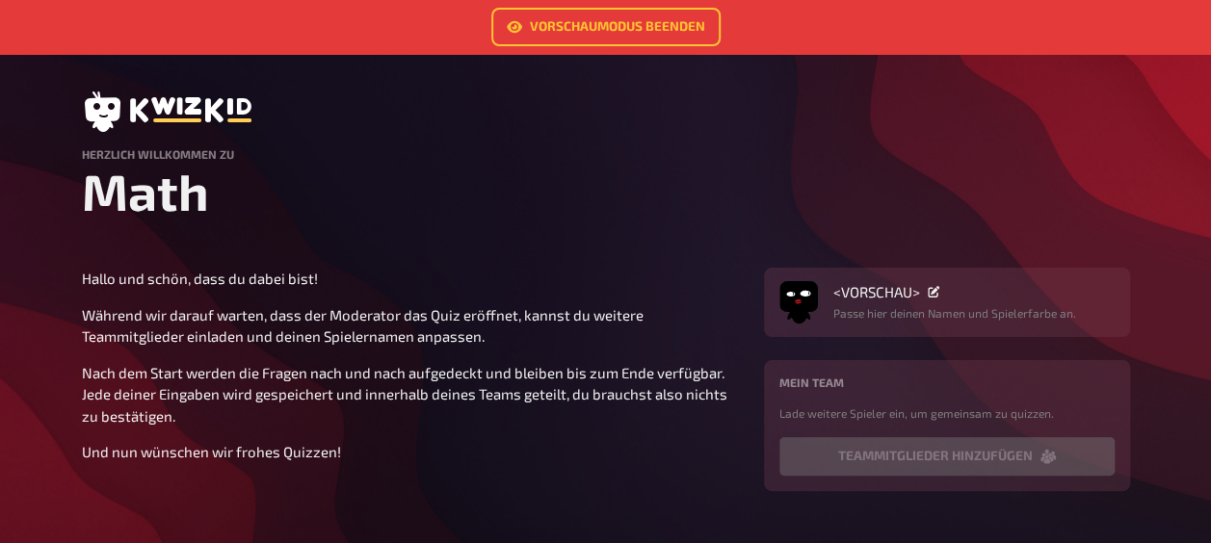
scroll to position [15, 0]
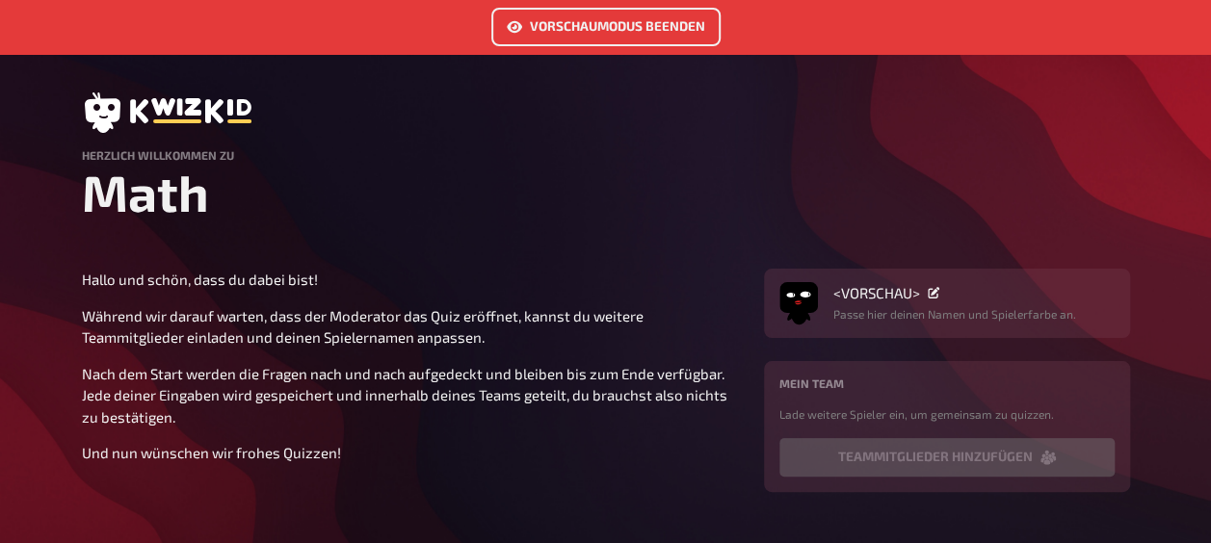
click at [593, 28] on link "Vorschaumodus beenden" at bounding box center [605, 27] width 229 height 39
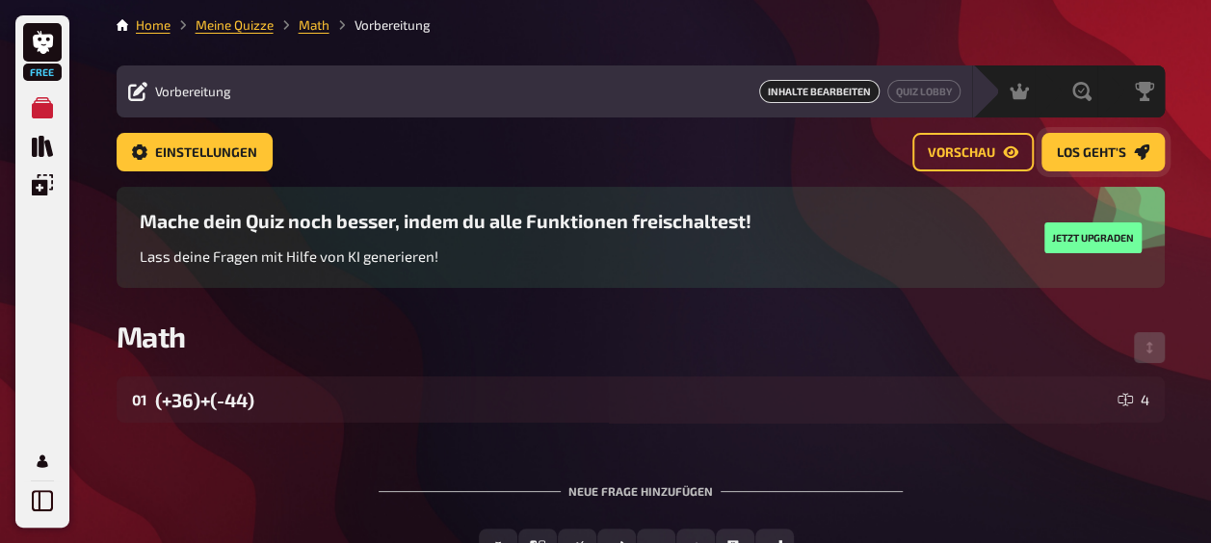
click at [1105, 160] on link "Los geht's" at bounding box center [1102, 152] width 123 height 39
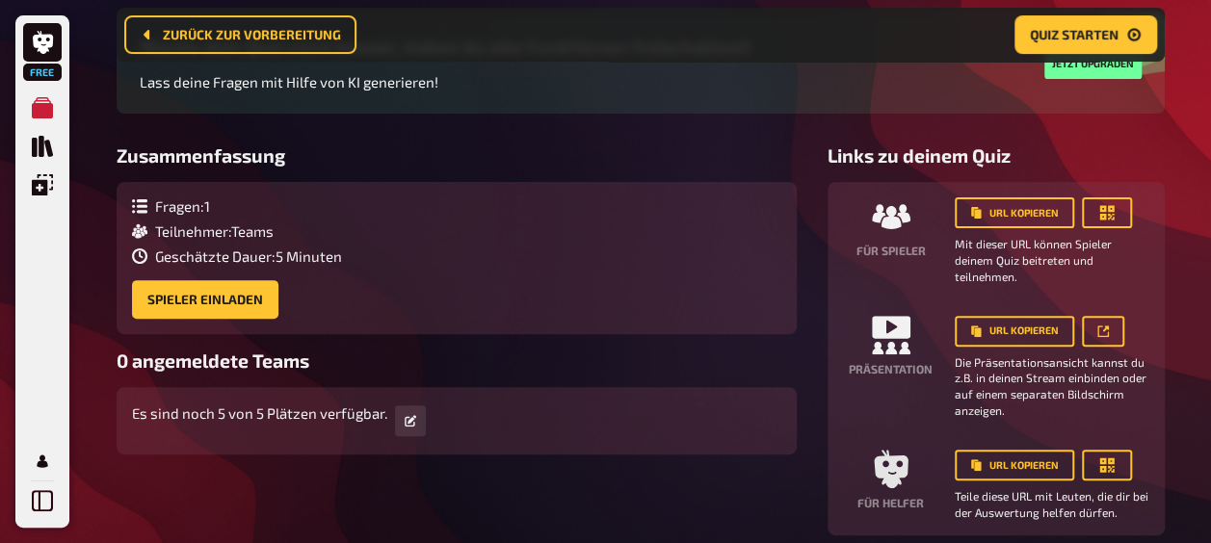
scroll to position [276, 0]
